Goal: Entertainment & Leisure: Consume media (video, audio)

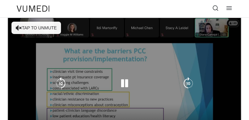
click at [16, 27] on icon "Video Player" at bounding box center [19, 28] width 6 height 6
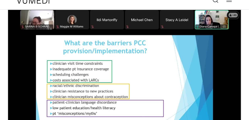
scroll to position [16, 0]
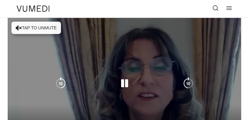
click at [17, 29] on icon "Video Player" at bounding box center [19, 28] width 6 height 6
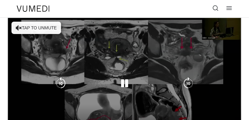
click at [20, 28] on icon "Video Player" at bounding box center [19, 28] width 6 height 6
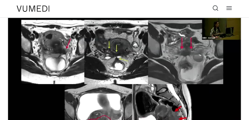
scroll to position [105, 0]
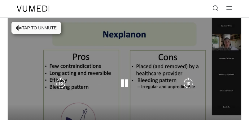
click at [17, 28] on icon "Video Player" at bounding box center [19, 28] width 6 height 6
